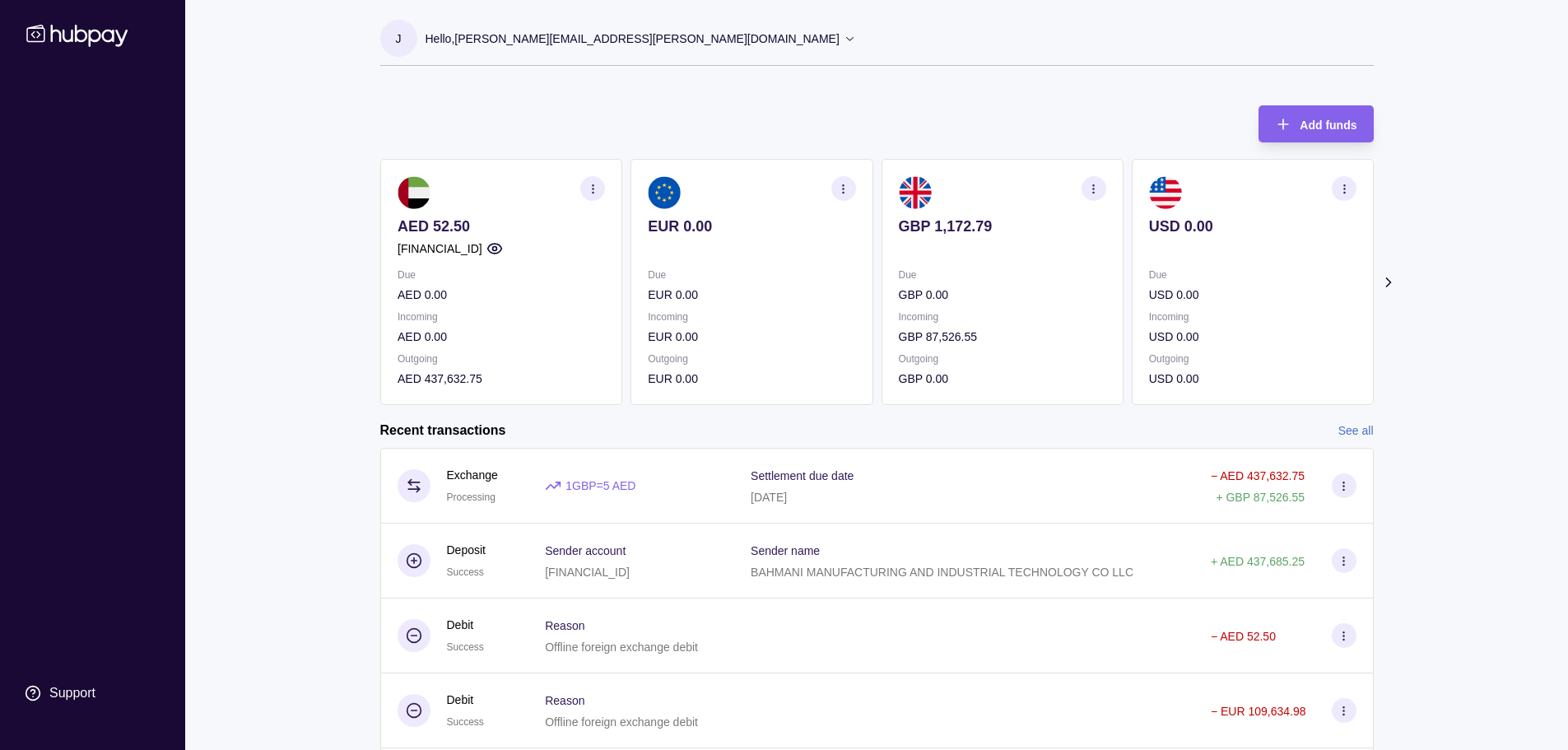
click at [882, 102] on div "Add funds AED 52.50 [FINANCIAL_ID] Due AED 0.00 Incoming AED 0.00 Outgoing AED …" at bounding box center [876, 246] width 994 height 316
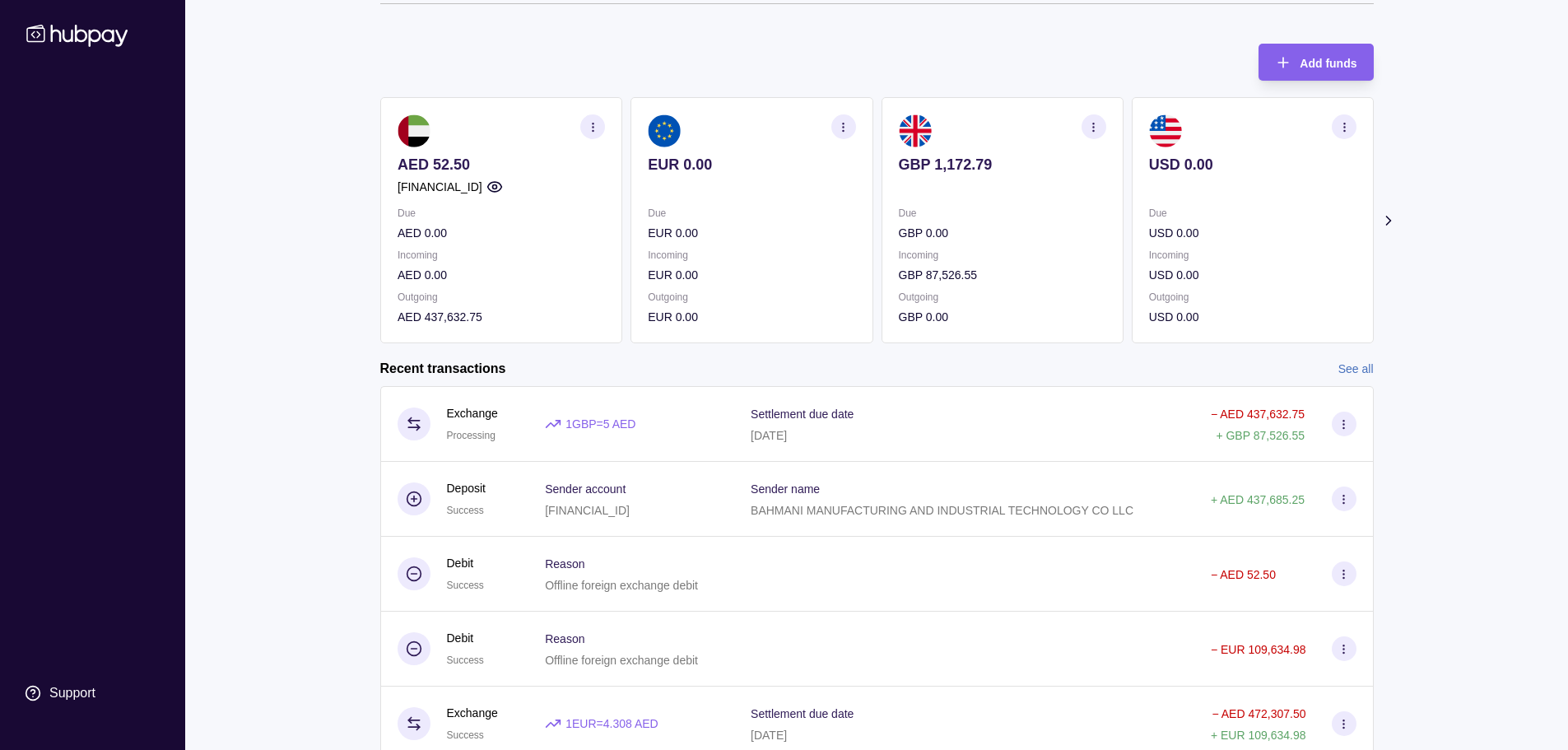
scroll to position [126, 0]
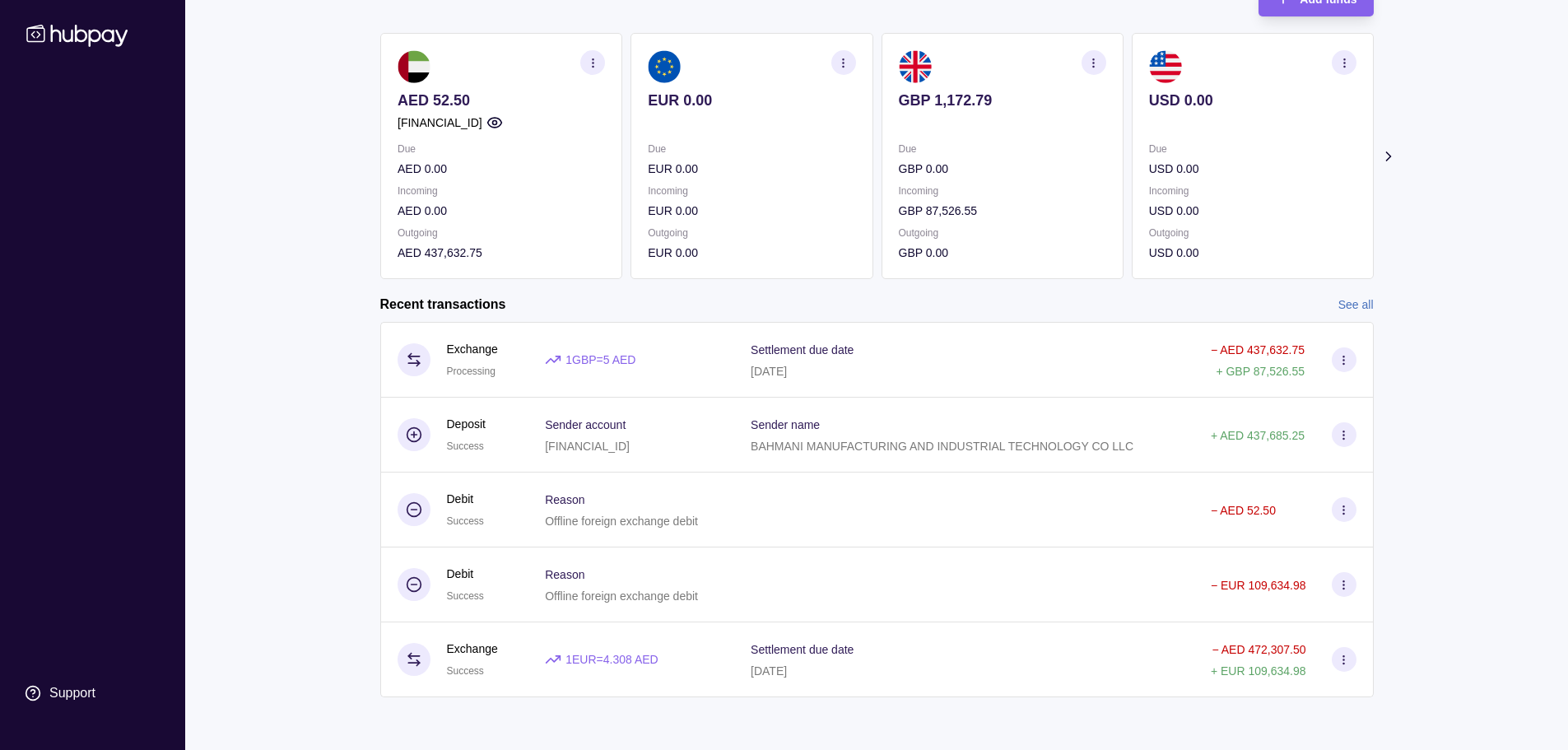
click at [1363, 300] on link "See all" at bounding box center [1356, 304] width 35 height 18
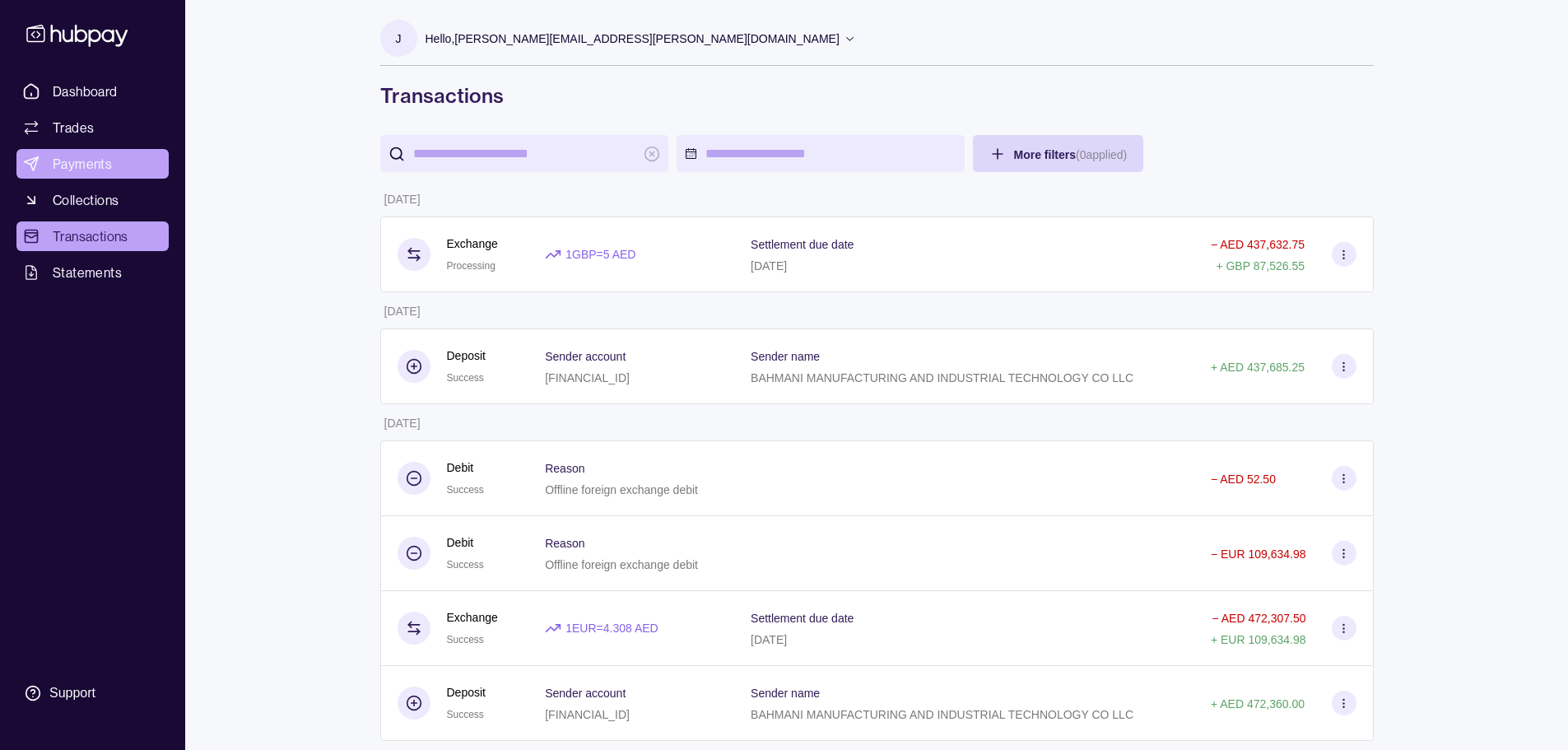
click at [104, 159] on span "Payments" at bounding box center [83, 163] width 60 height 20
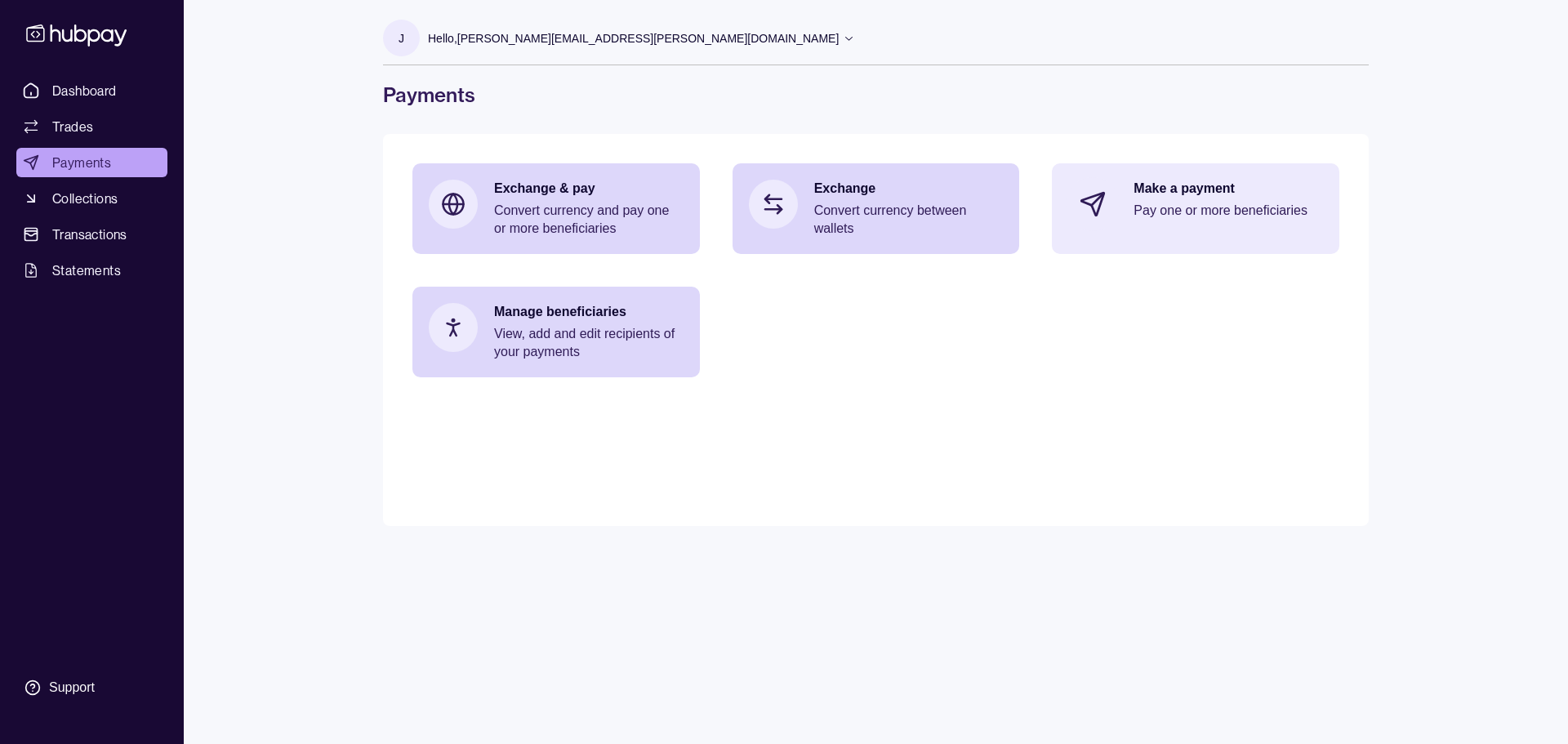
click at [1144, 196] on p "Make a payment" at bounding box center [1228, 188] width 189 height 18
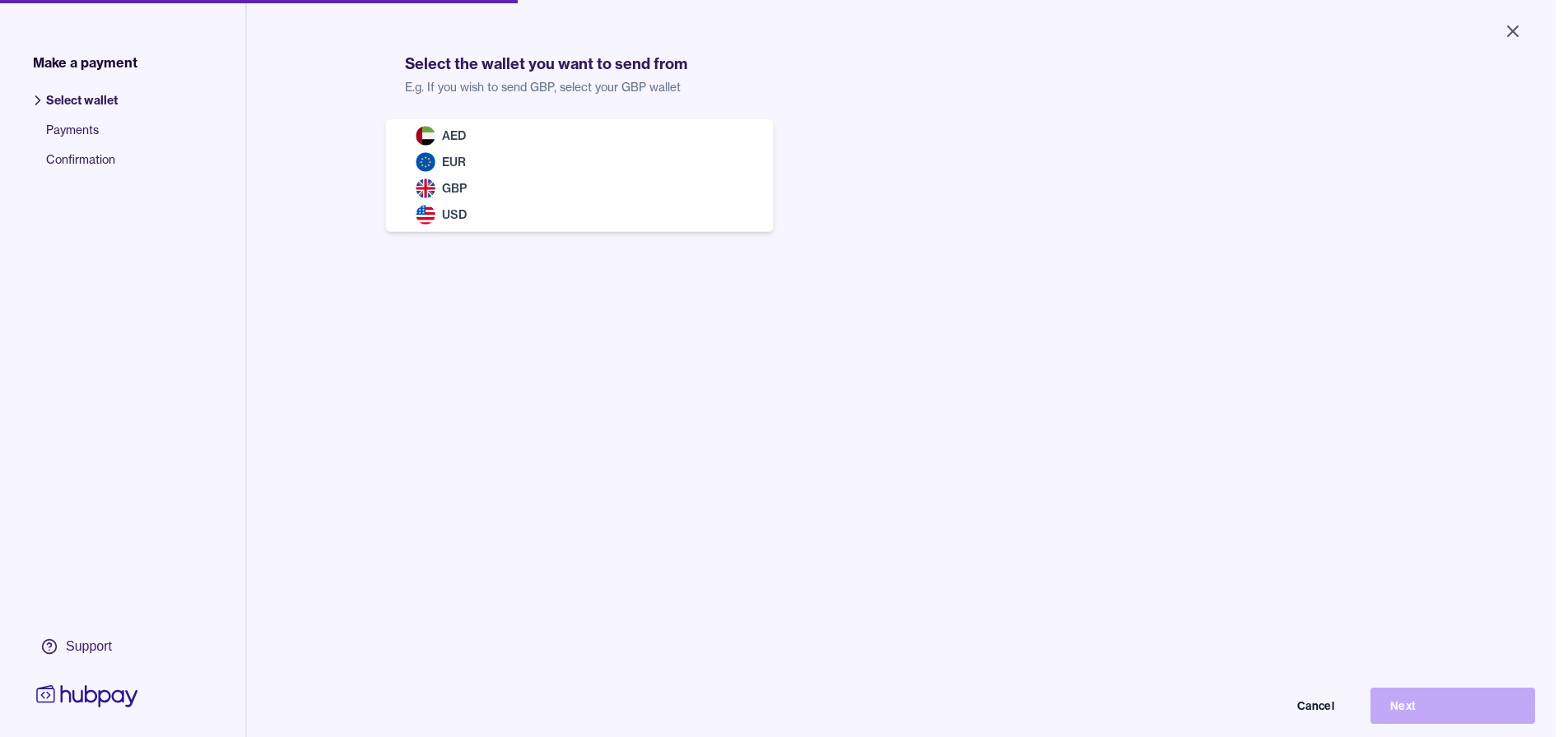
click at [719, 148] on body "Close Make a payment Select wallet Payments Confirmation Support Select the wal…" at bounding box center [777, 368] width 1555 height 737
